Goal: Find specific page/section: Find specific page/section

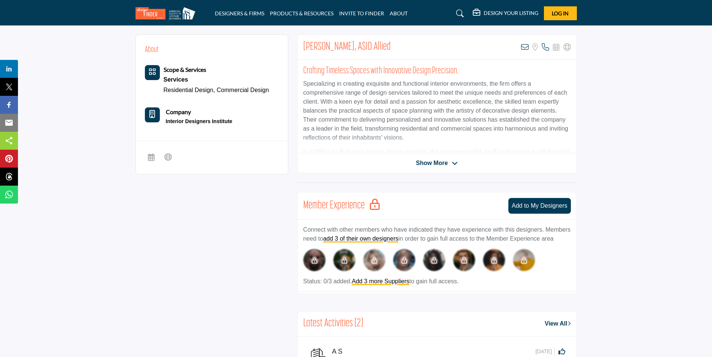
scroll to position [187, 0]
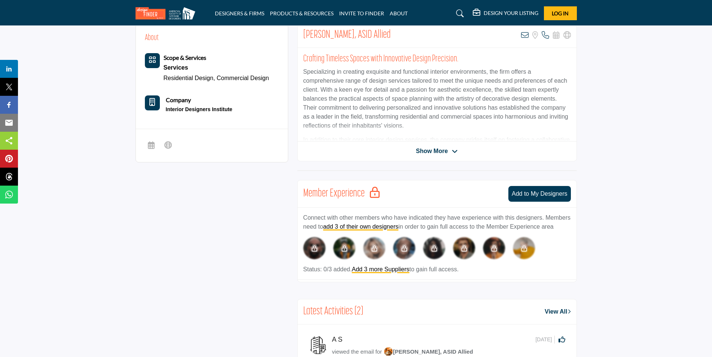
click at [427, 153] on span "Show More" at bounding box center [432, 151] width 32 height 9
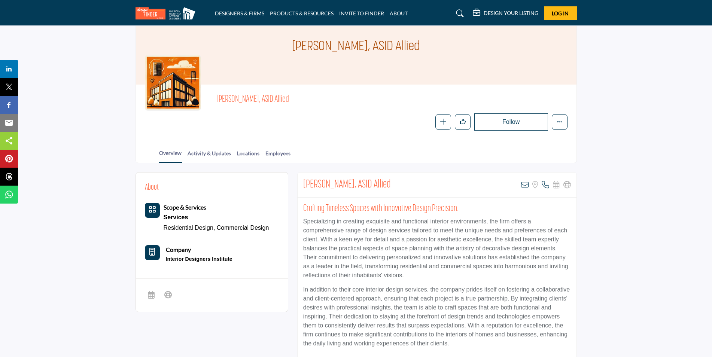
scroll to position [75, 0]
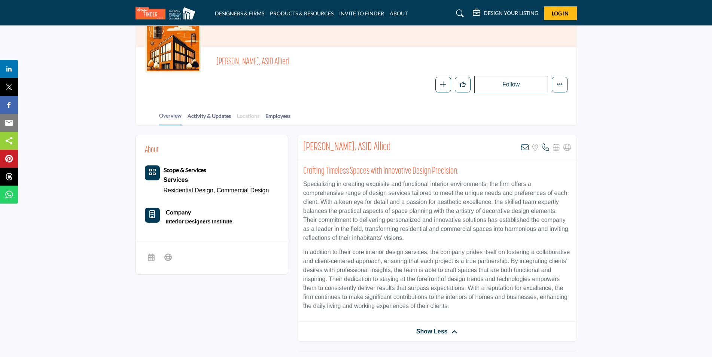
click at [244, 117] on link "Locations" at bounding box center [248, 118] width 23 height 13
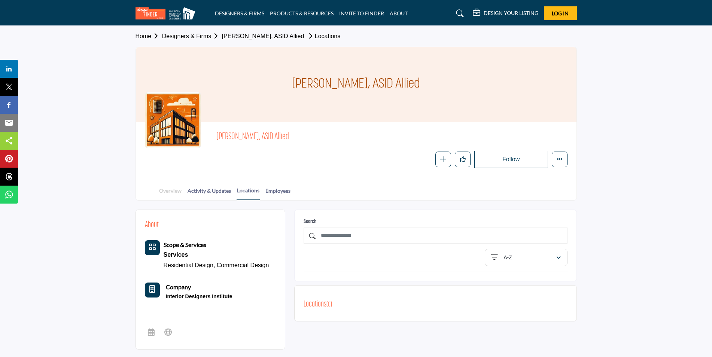
click at [171, 192] on link "Overview" at bounding box center [170, 193] width 23 height 13
